Goal: Task Accomplishment & Management: Manage account settings

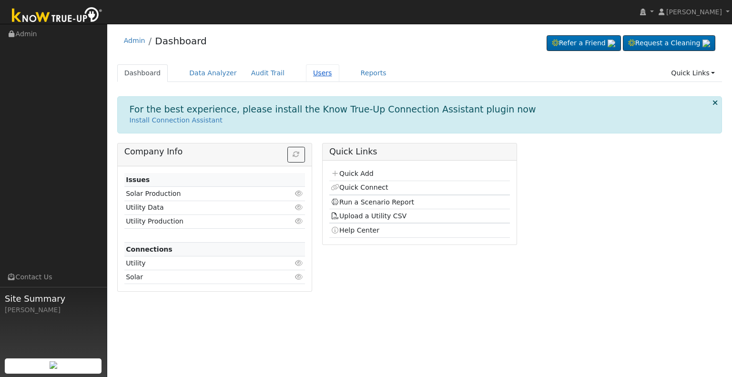
click at [311, 71] on link "Users" at bounding box center [322, 73] width 33 height 18
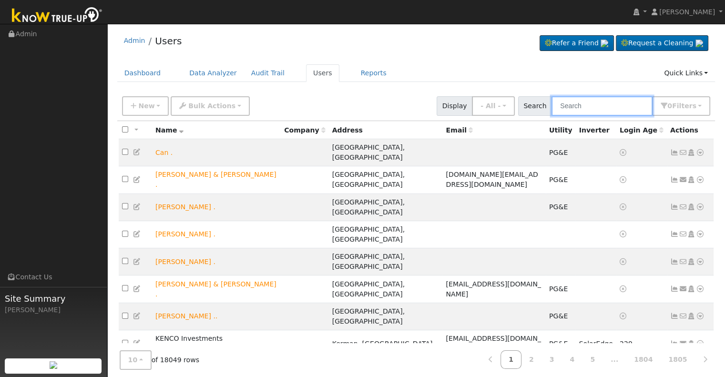
click at [593, 108] on input "text" at bounding box center [601, 106] width 101 height 20
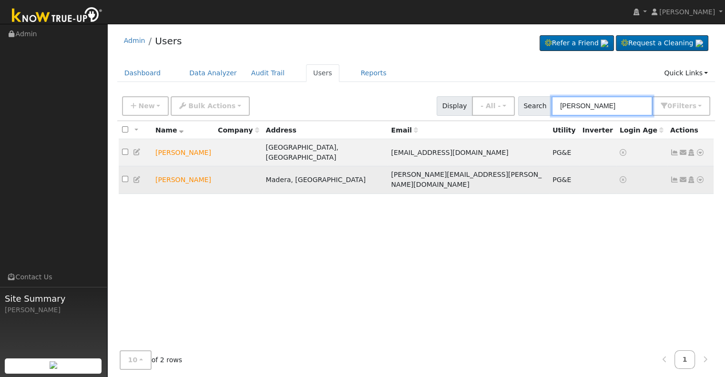
type input "[PERSON_NAME]"
click at [122, 176] on input "checkbox" at bounding box center [125, 179] width 6 height 6
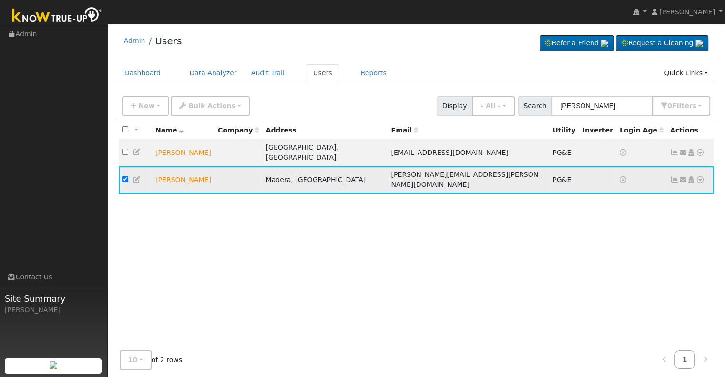
click at [123, 176] on input "checkbox" at bounding box center [125, 179] width 6 height 6
checkbox input "false"
click at [136, 176] on icon at bounding box center [137, 179] width 9 height 7
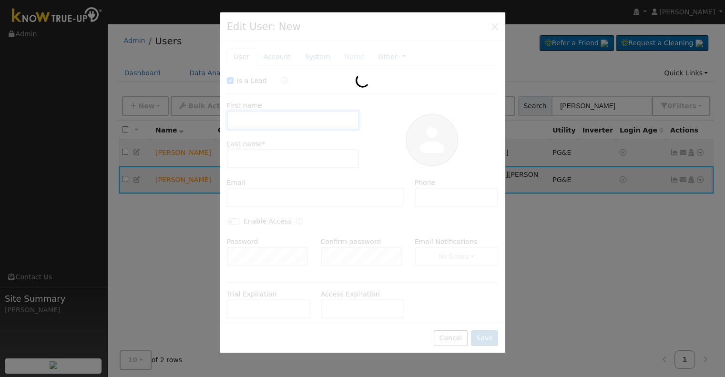
checkbox input "true"
type input "[PERSON_NAME]"
type input "[PERSON_NAME][EMAIL_ADDRESS][PERSON_NAME][DOMAIN_NAME]"
type input "5593120321"
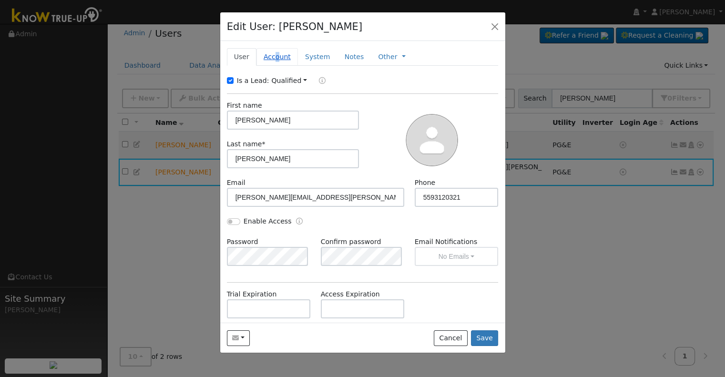
click at [274, 54] on link "Account" at bounding box center [276, 57] width 41 height 18
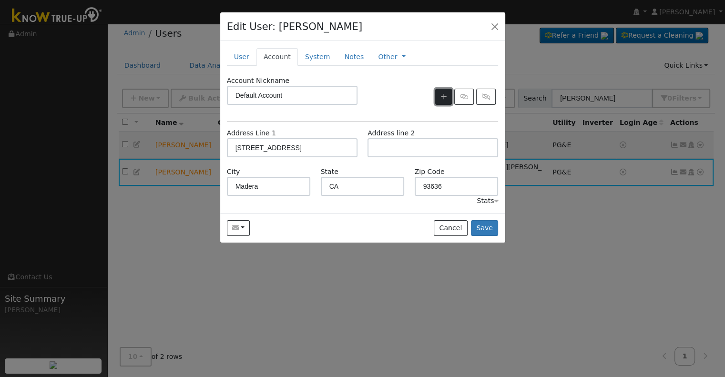
click at [443, 94] on icon "button" at bounding box center [444, 96] width 6 height 7
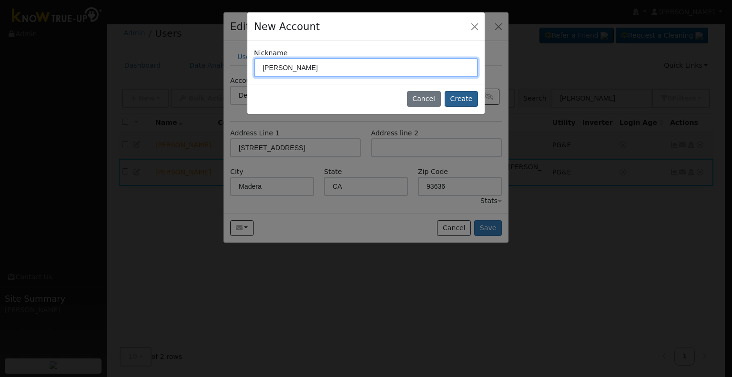
type input "[PERSON_NAME]"
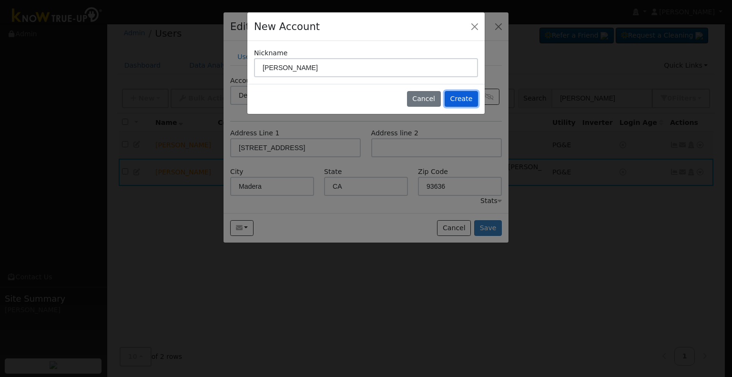
click at [463, 99] on button "Create" at bounding box center [461, 99] width 33 height 16
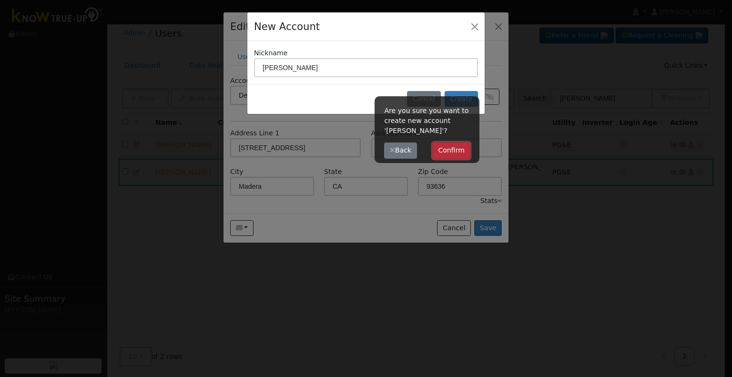
click at [451, 150] on button "Confirm" at bounding box center [452, 150] width 38 height 16
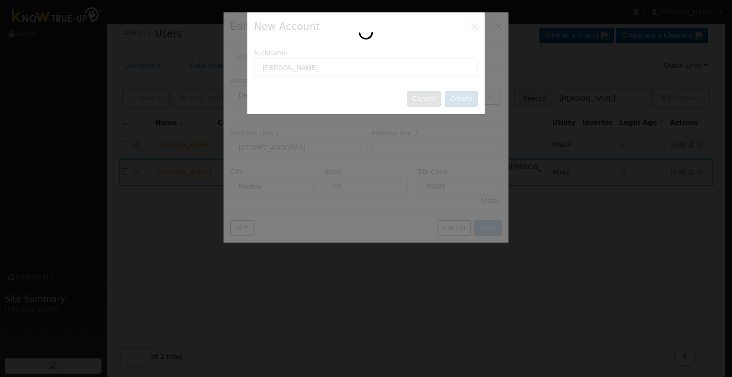
type input "[PERSON_NAME]"
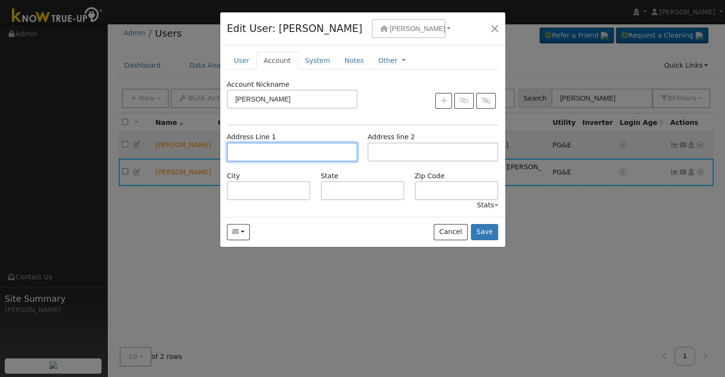
click at [264, 150] on input "text" at bounding box center [292, 151] width 131 height 19
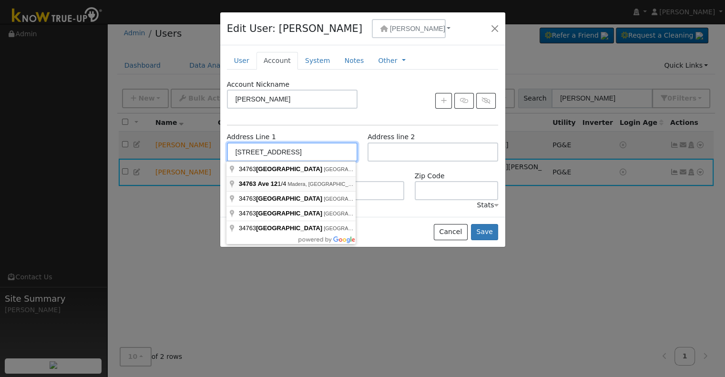
type input "[STREET_ADDRESS]"
type input "Madera"
type input "CA"
type input "93636"
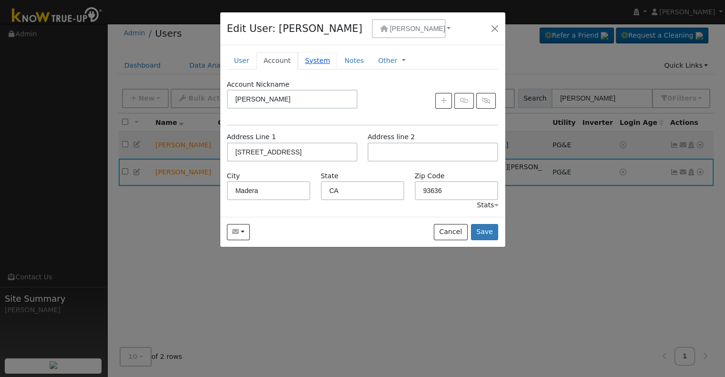
click at [314, 57] on link "System" at bounding box center [318, 61] width 40 height 18
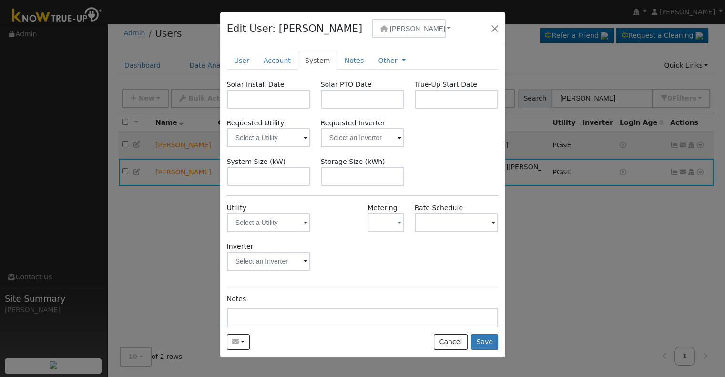
click at [304, 219] on span at bounding box center [306, 223] width 4 height 11
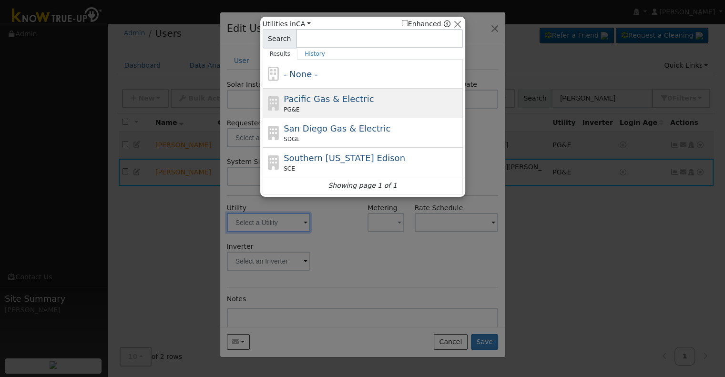
click at [320, 100] on span "Pacific Gas & Electric" at bounding box center [329, 99] width 90 height 10
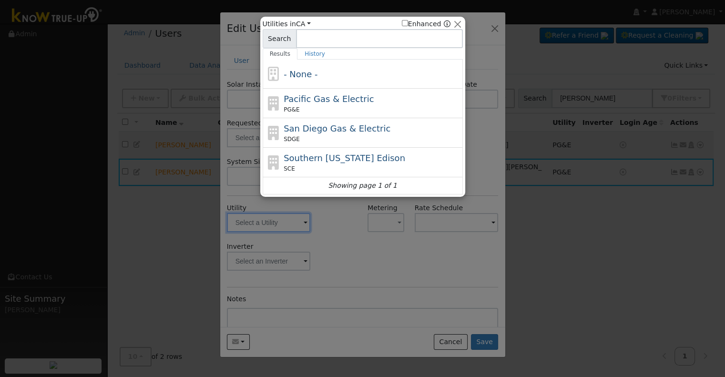
type input "PG&E"
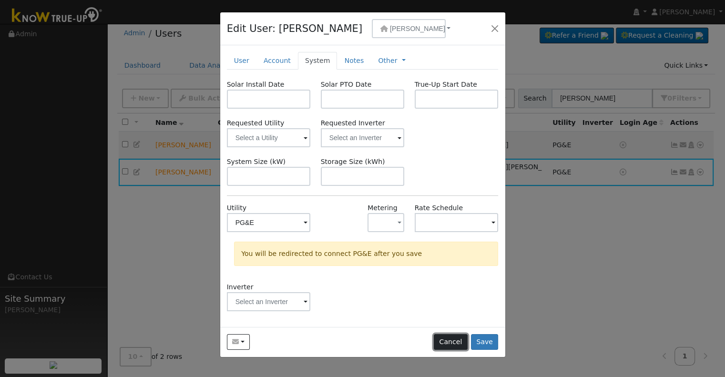
click at [454, 344] on button "Cancel" at bounding box center [451, 342] width 34 height 16
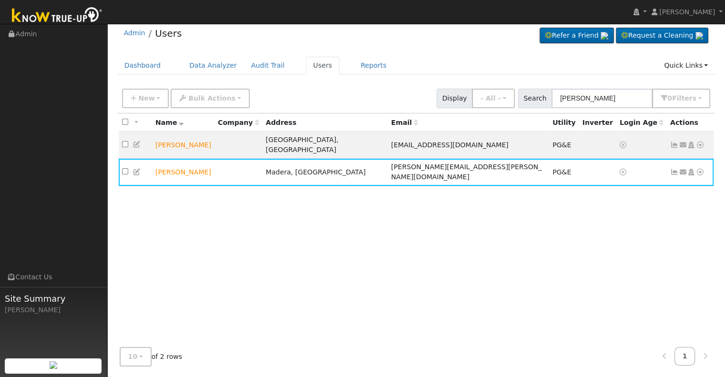
click at [406, 275] on div "All None All on page None on page Name Company Address Email Utility Inverter L…" at bounding box center [416, 226] width 598 height 226
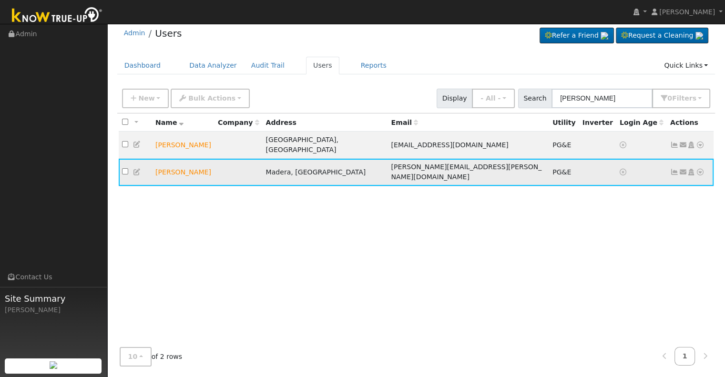
click at [698, 169] on icon at bounding box center [700, 172] width 9 height 7
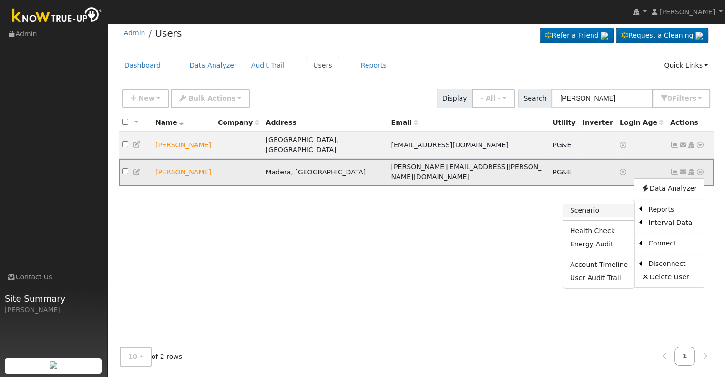
click at [579, 203] on link "Scenario" at bounding box center [598, 209] width 71 height 13
